Goal: Transaction & Acquisition: Purchase product/service

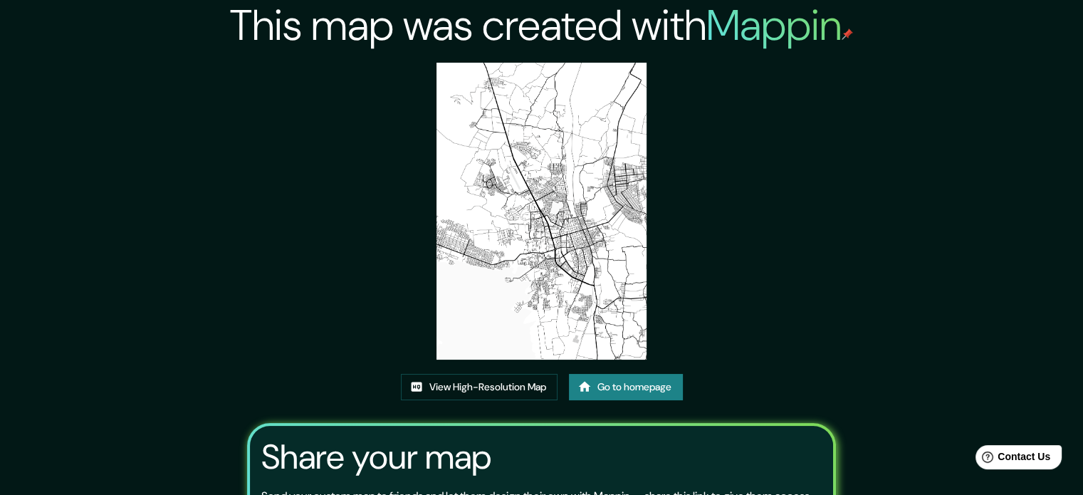
click at [618, 389] on link "Go to homepage" at bounding box center [626, 387] width 114 height 26
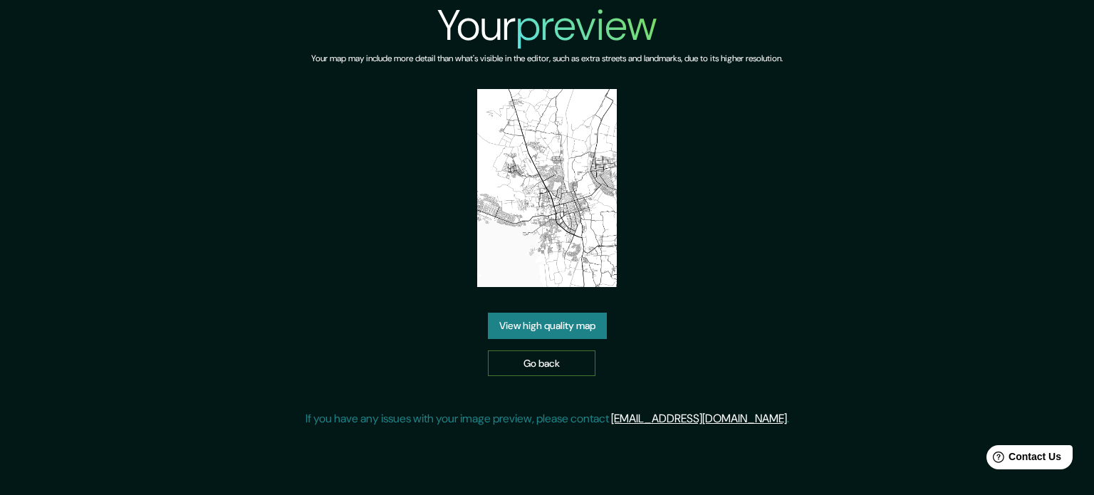
click at [557, 364] on link "Go back" at bounding box center [542, 363] width 108 height 26
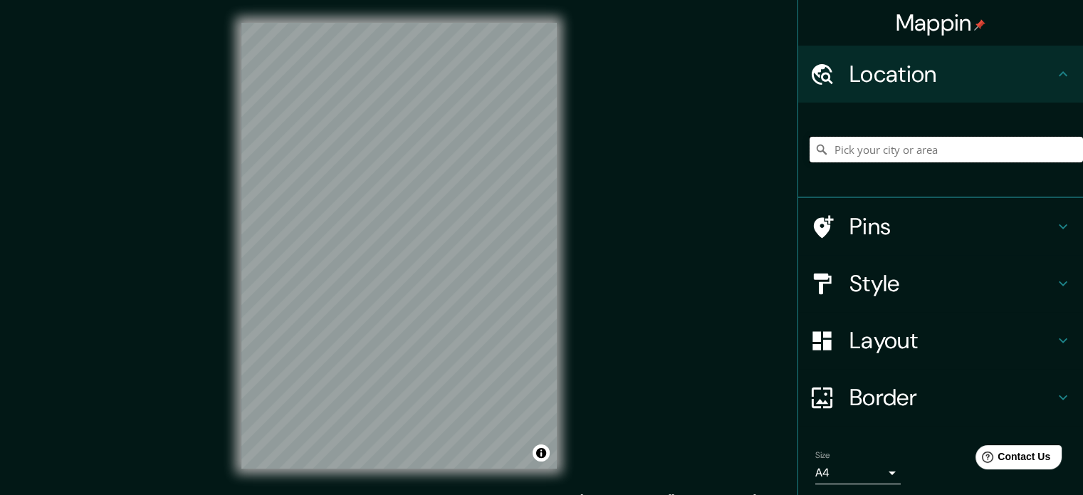
click at [849, 153] on input "Pick your city or area" at bounding box center [946, 150] width 273 height 26
click at [1034, 155] on input "Icaraí, 24230, [GEOGRAPHIC_DATA], [GEOGRAPHIC_DATA], [GEOGRAPHIC_DATA]" at bounding box center [946, 150] width 273 height 26
type input "Icaraí, 24230, [GEOGRAPHIC_DATA], [GEOGRAPHIC_DATA], [GEOGRAPHIC_DATA]"
click at [1066, 145] on icon "Clear" at bounding box center [1071, 149] width 11 height 11
click at [974, 144] on input "Pick your city or area" at bounding box center [946, 150] width 273 height 26
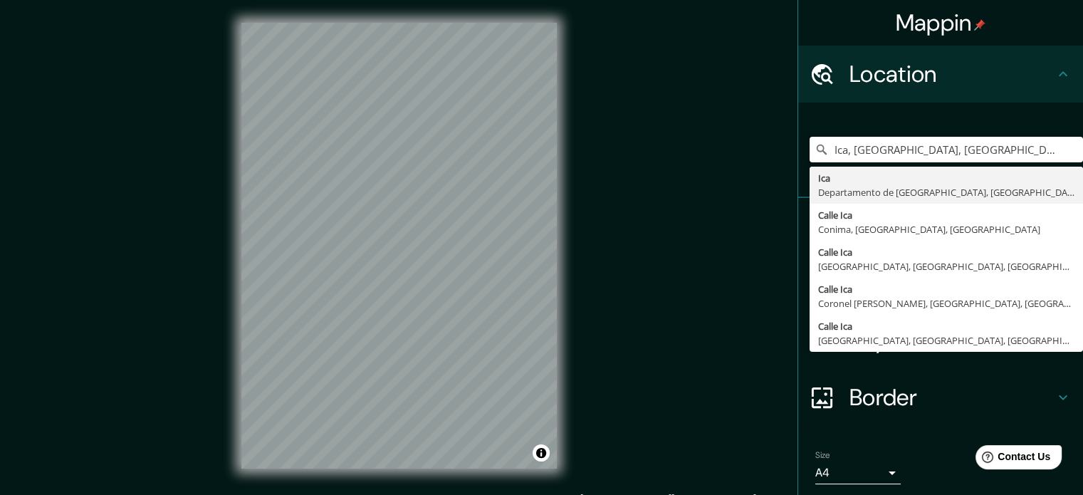
type input "Ica, [GEOGRAPHIC_DATA], [GEOGRAPHIC_DATA]"
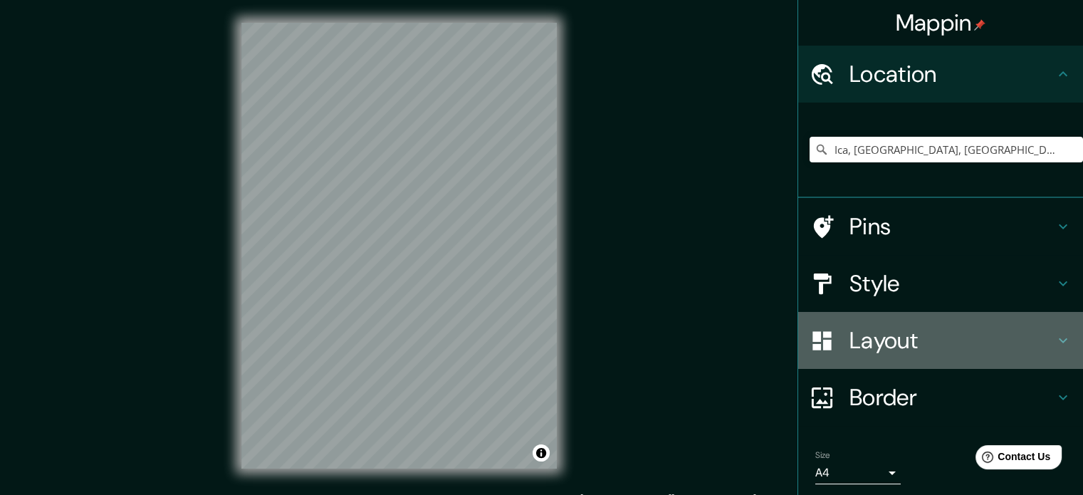
click at [875, 350] on h4 "Layout" at bounding box center [951, 340] width 205 height 28
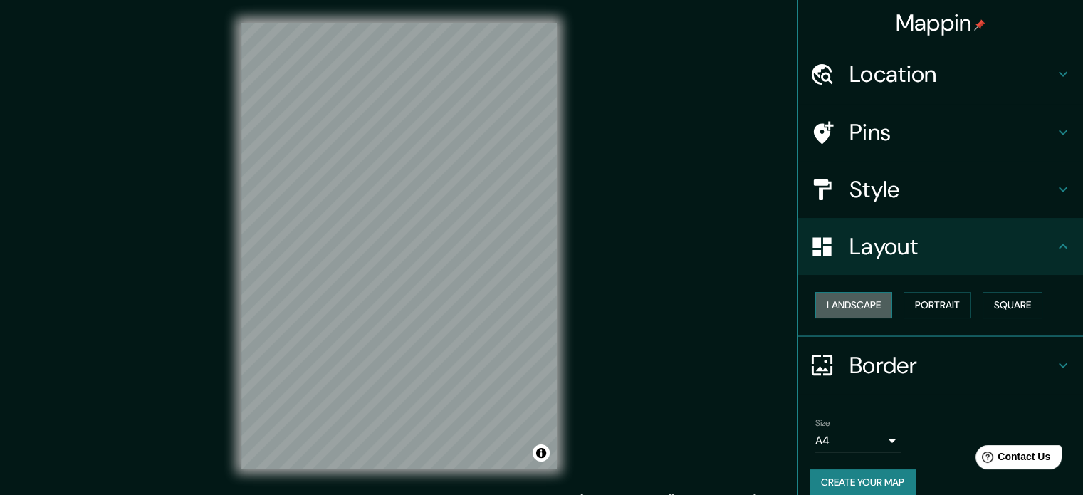
click at [853, 310] on button "Landscape" at bounding box center [853, 305] width 77 height 26
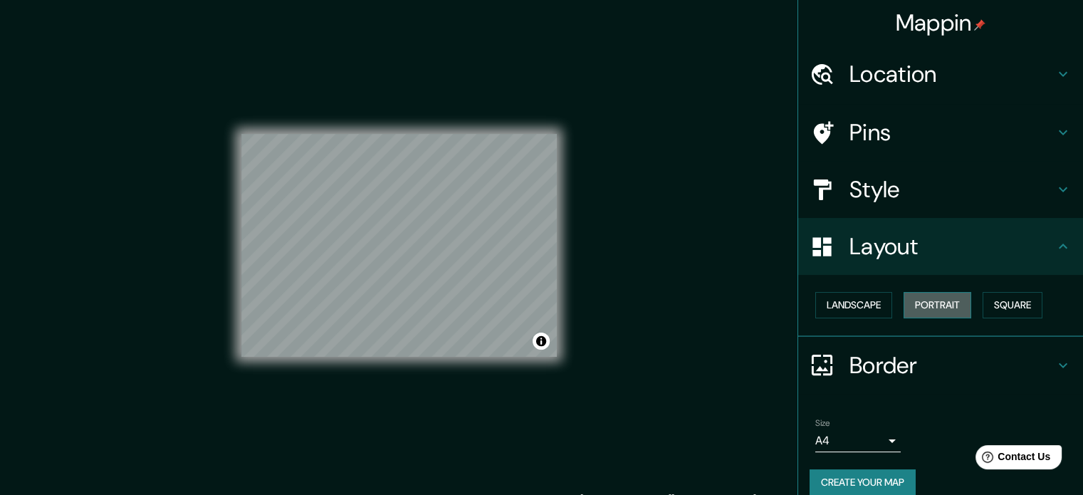
click at [928, 305] on button "Portrait" at bounding box center [938, 305] width 68 height 26
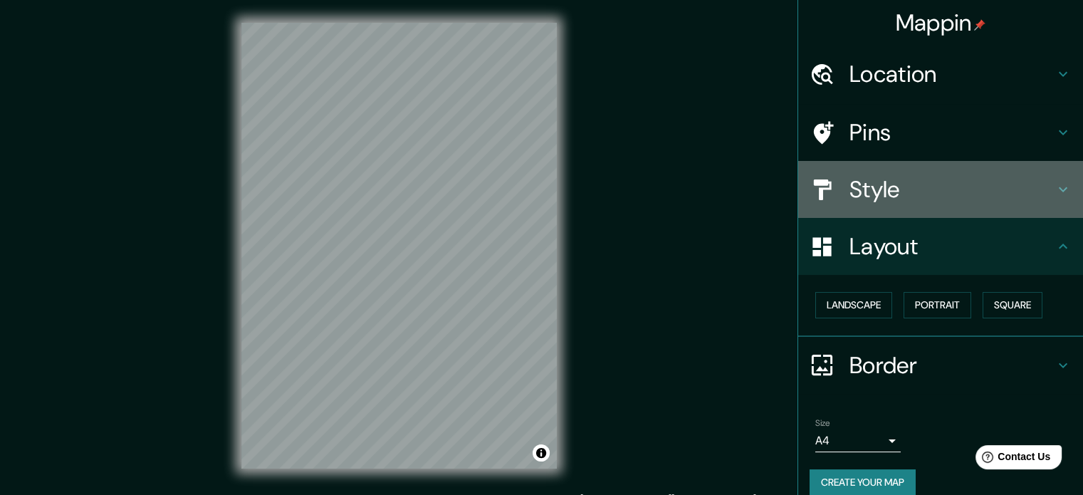
click at [911, 186] on h4 "Style" at bounding box center [951, 189] width 205 height 28
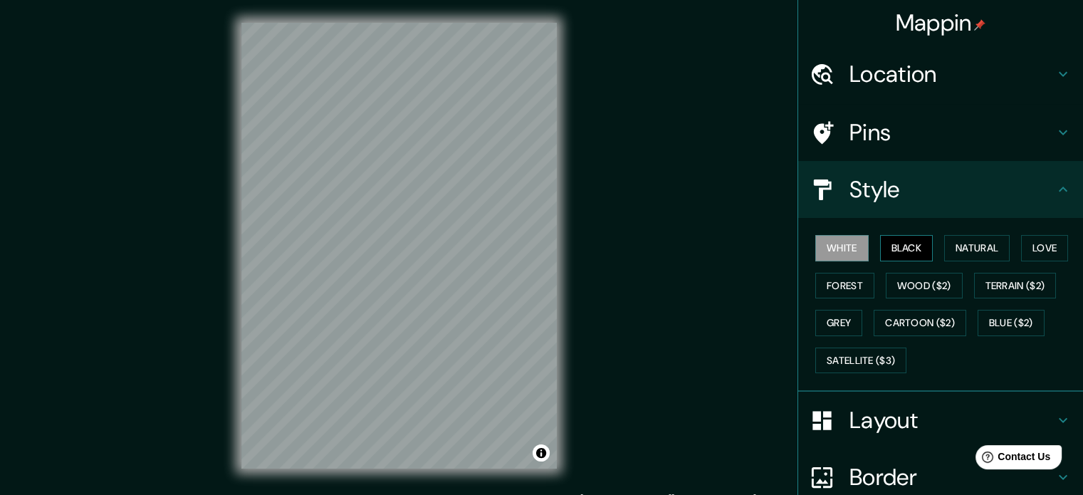
click at [903, 250] on button "Black" at bounding box center [906, 248] width 53 height 26
click at [960, 256] on button "Natural" at bounding box center [977, 248] width 66 height 26
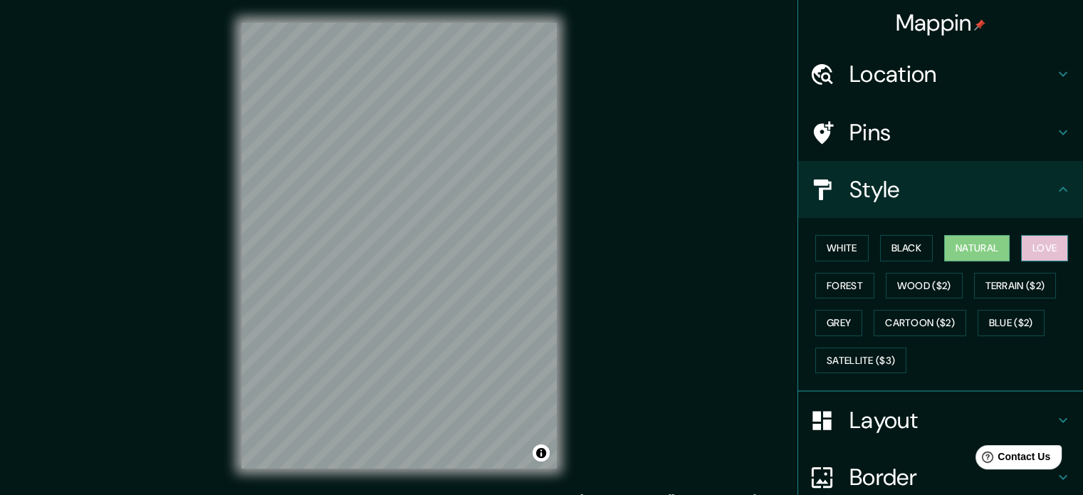
click at [1026, 258] on button "Love" at bounding box center [1044, 248] width 47 height 26
click at [1021, 291] on button "Terrain ($2)" at bounding box center [1015, 286] width 83 height 26
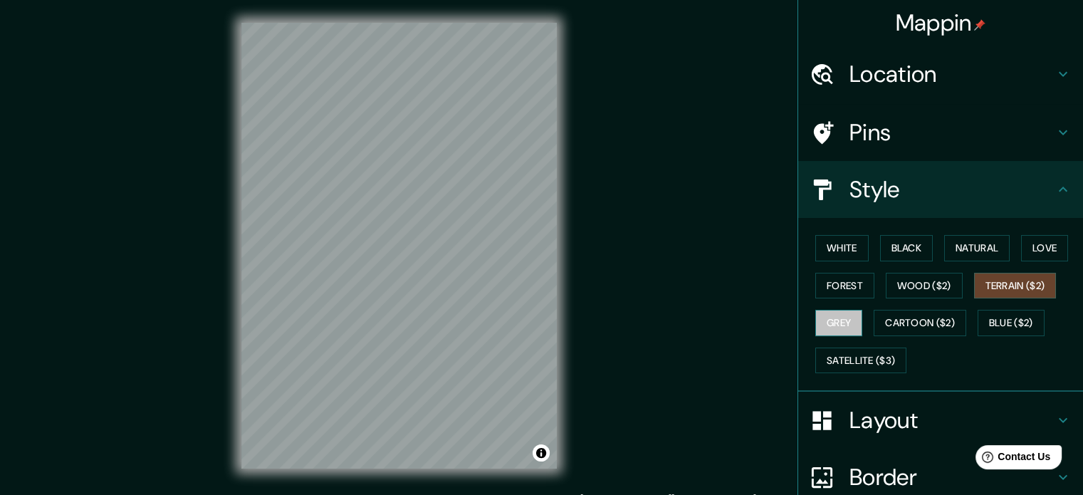
click at [832, 321] on button "Grey" at bounding box center [838, 323] width 47 height 26
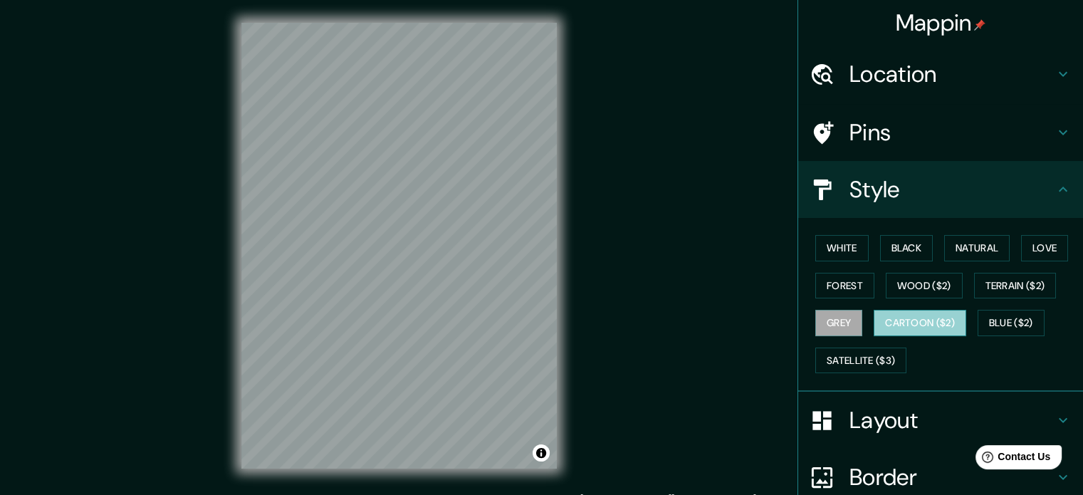
click at [904, 319] on button "Cartoon ($2)" at bounding box center [920, 323] width 93 height 26
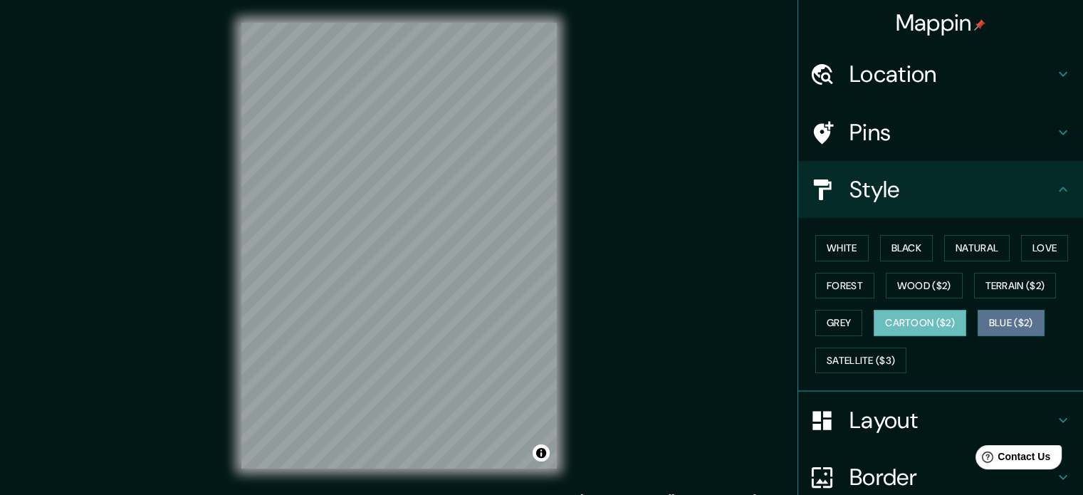
click at [978, 332] on button "Blue ($2)" at bounding box center [1011, 323] width 67 height 26
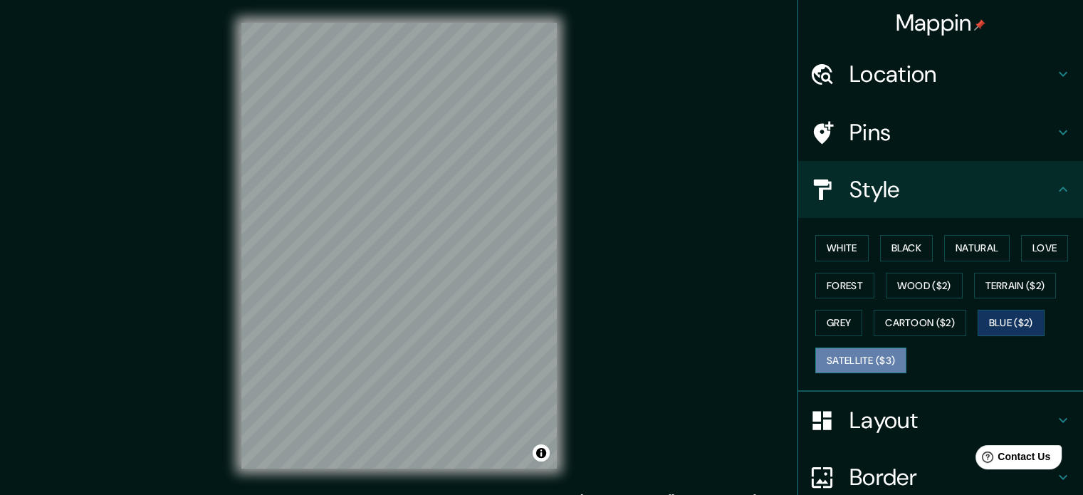
click at [874, 361] on button "Satellite ($3)" at bounding box center [860, 360] width 91 height 26
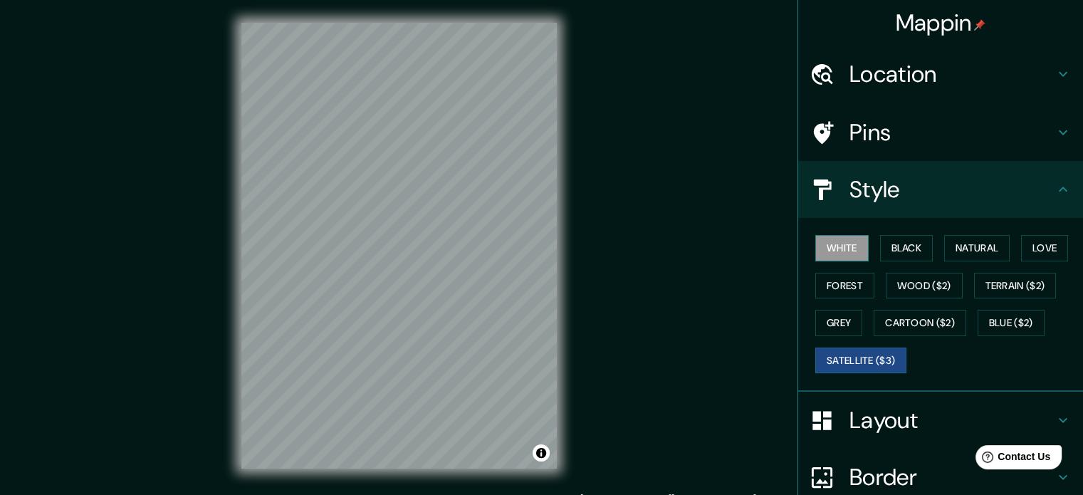
click at [832, 253] on button "White" at bounding box center [841, 248] width 53 height 26
click at [906, 244] on button "Black" at bounding box center [906, 248] width 53 height 26
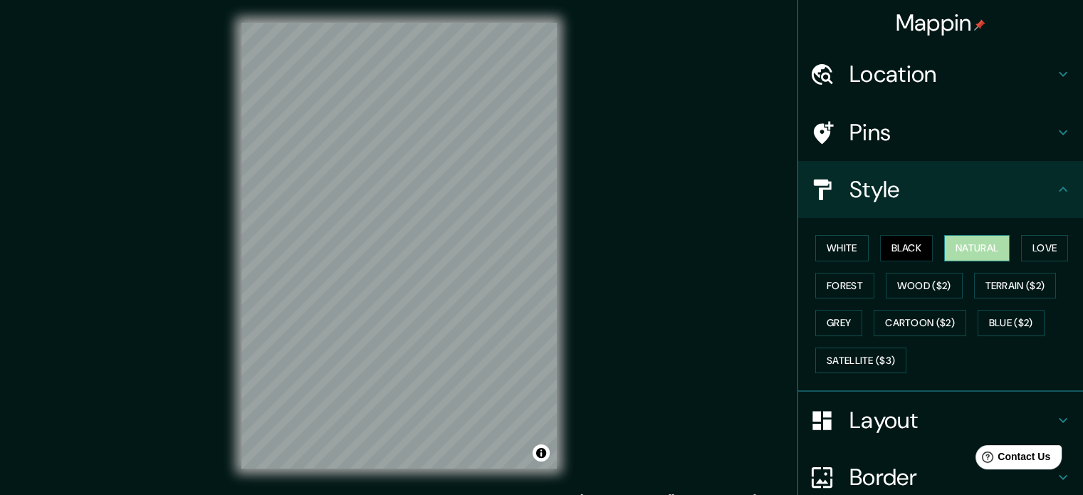
click at [974, 246] on button "Natural" at bounding box center [977, 248] width 66 height 26
click at [1027, 253] on button "Love" at bounding box center [1044, 248] width 47 height 26
click at [837, 299] on div "White Black Natural Love Forest Wood ($2) Terrain ($2) Grey Cartoon ($2) Blue (…" at bounding box center [946, 304] width 273 height 150
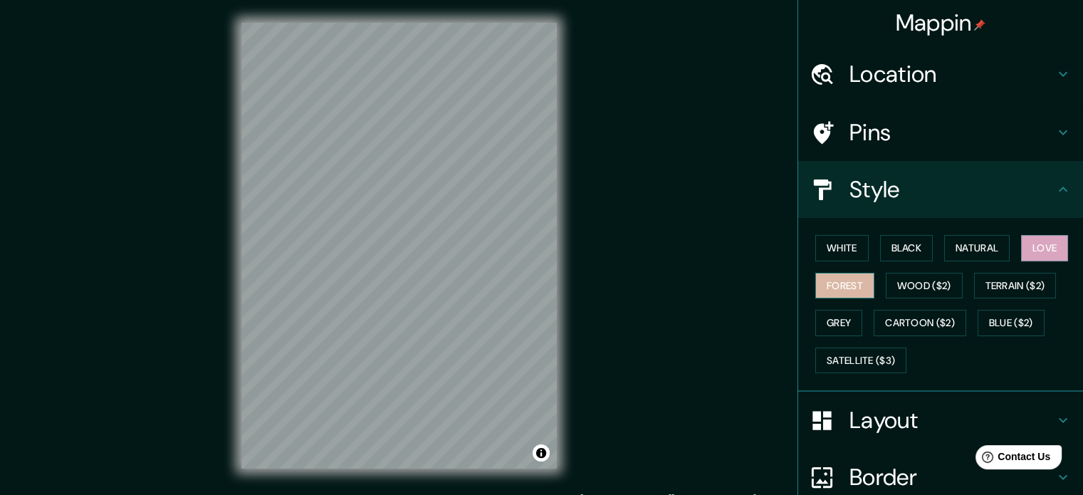
click at [837, 290] on button "Forest" at bounding box center [844, 286] width 59 height 26
